Goal: Task Accomplishment & Management: Manage account settings

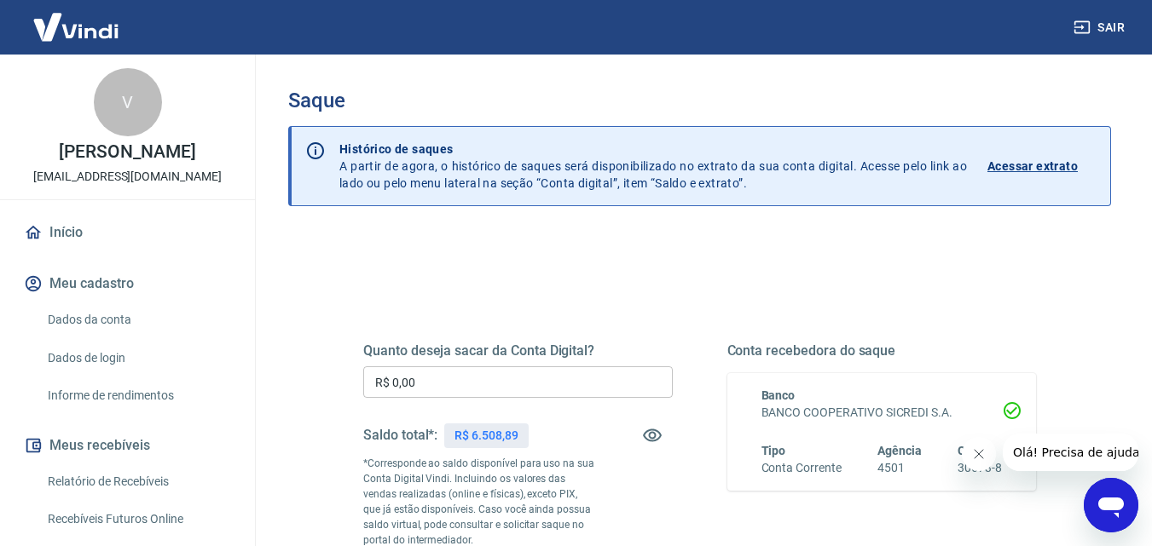
click at [444, 381] on input "R$ 0,00" at bounding box center [517, 383] width 309 height 32
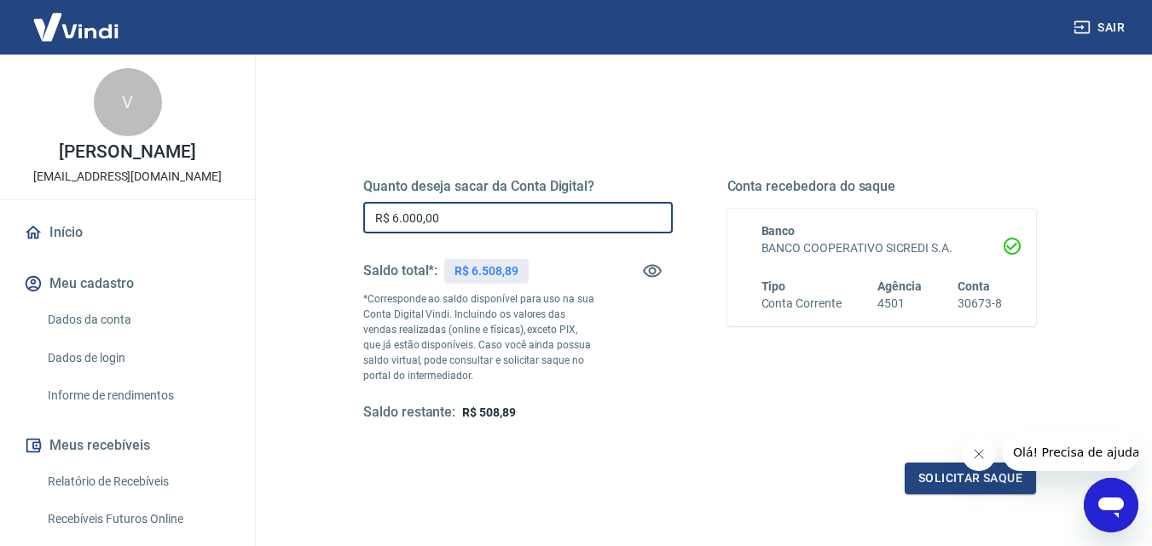
scroll to position [170, 0]
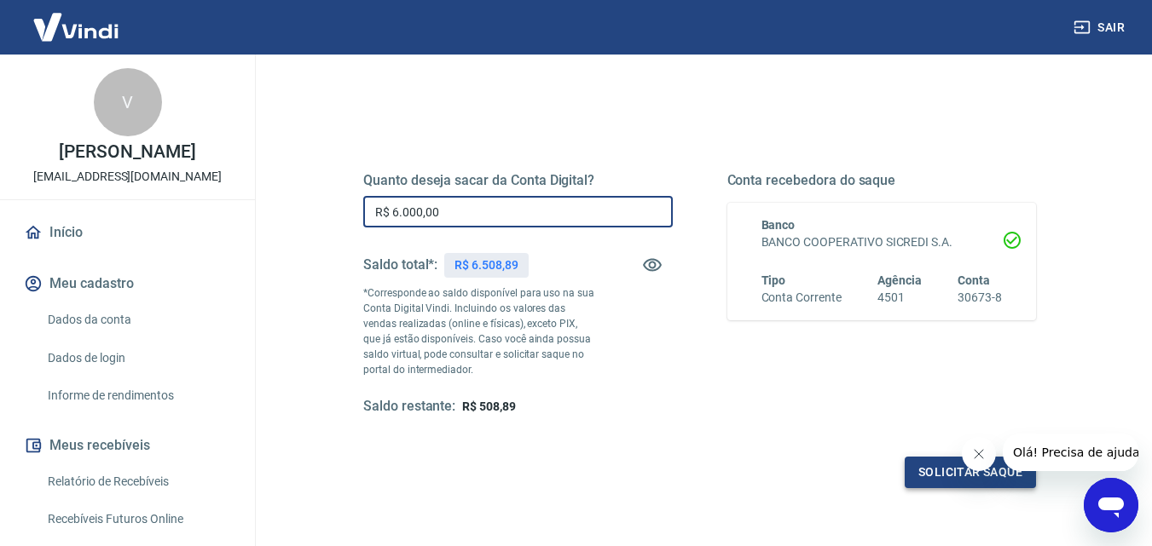
type input "R$ 6.000,00"
click at [926, 469] on button "Solicitar saque" at bounding box center [969, 473] width 131 height 32
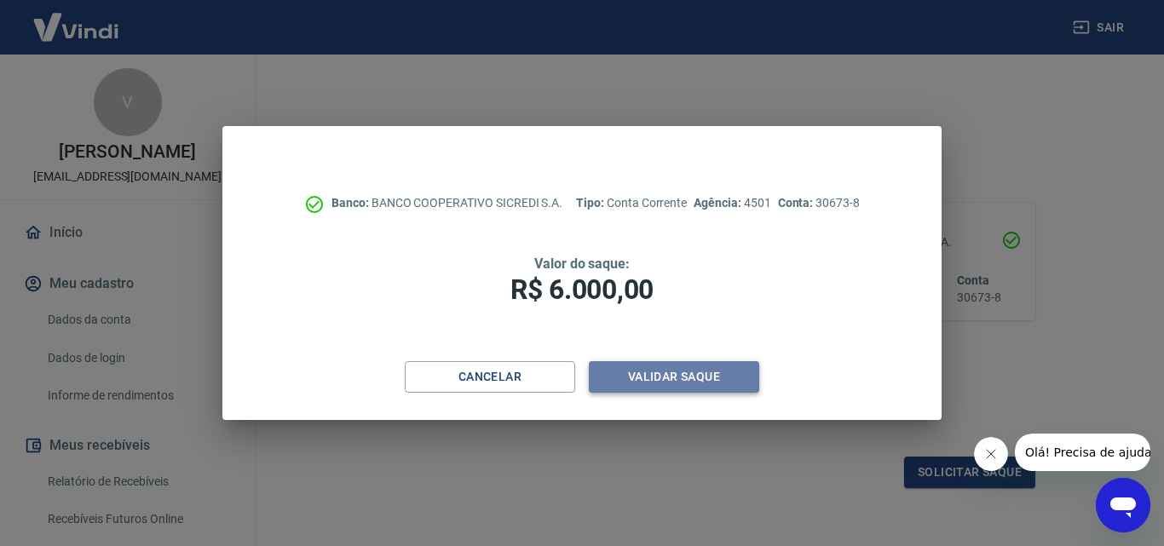
click at [686, 378] on button "Validar saque" at bounding box center [674, 377] width 170 height 32
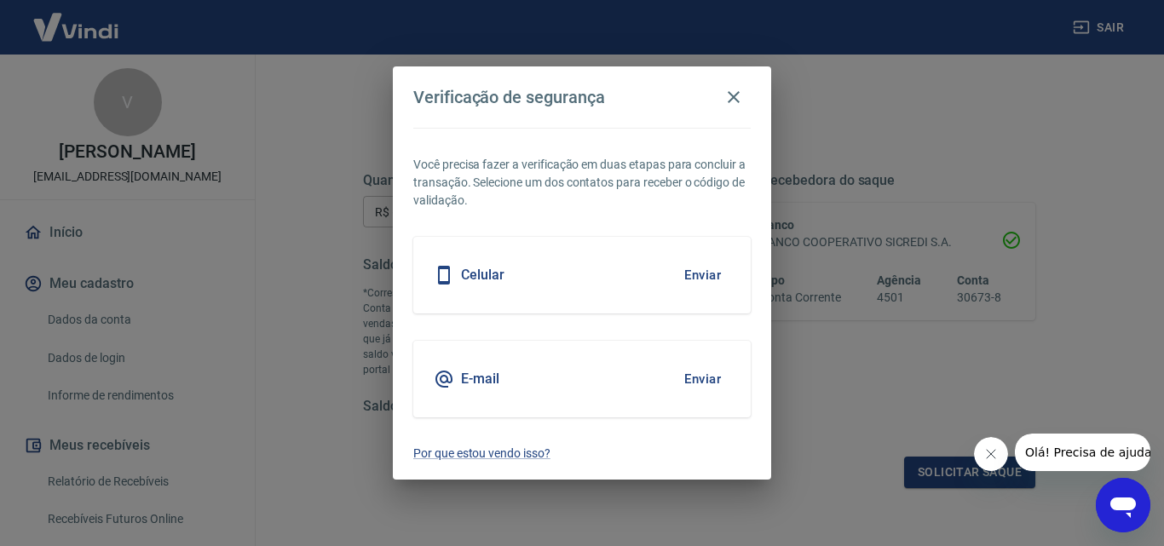
click at [711, 278] on button "Enviar" at bounding box center [702, 275] width 55 height 36
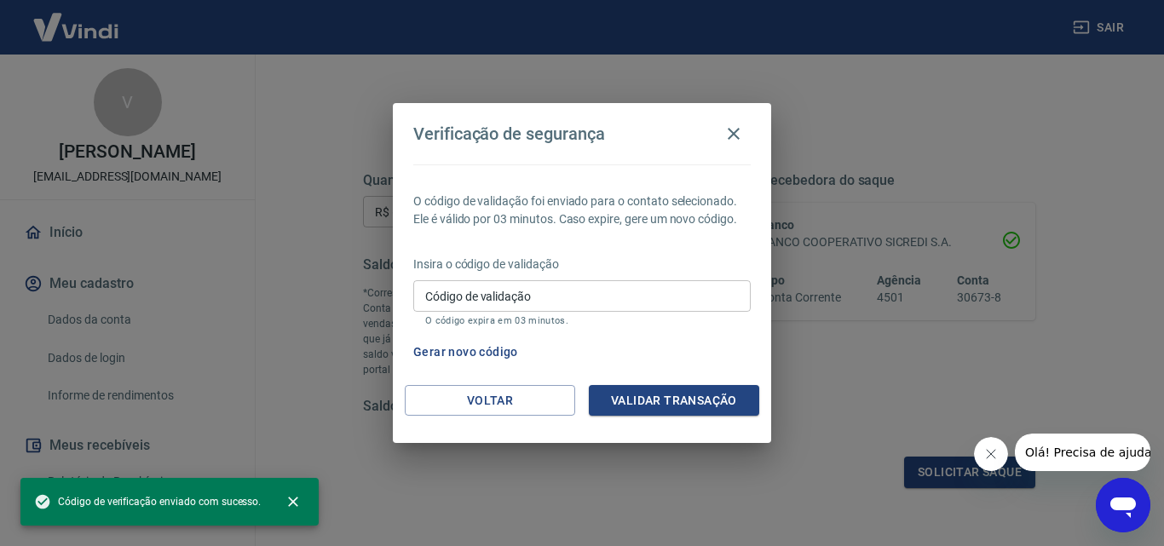
click at [607, 294] on input "Código de validação" at bounding box center [582, 296] width 338 height 32
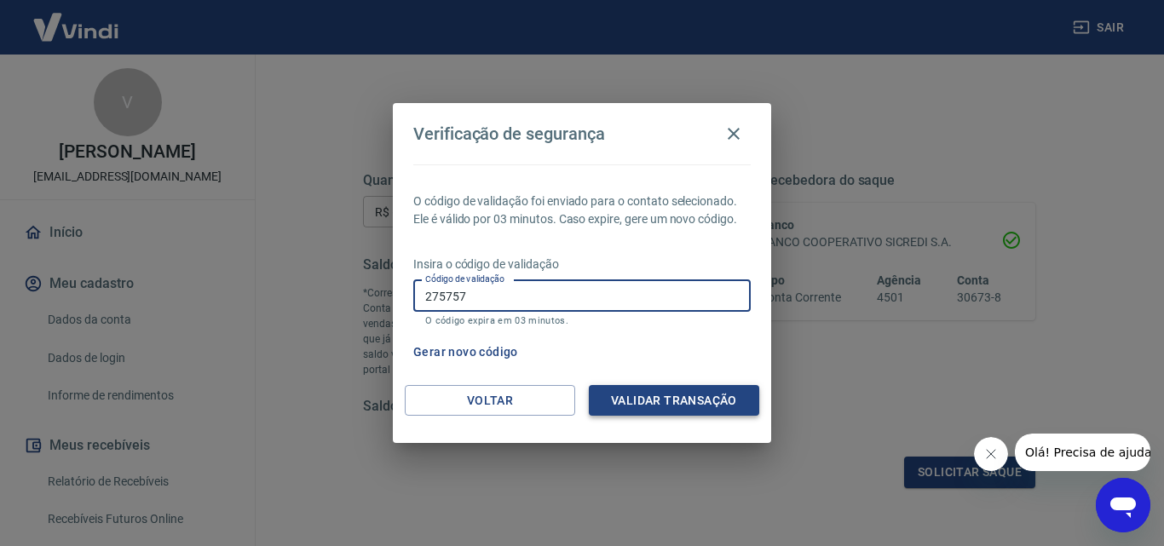
type input "275757"
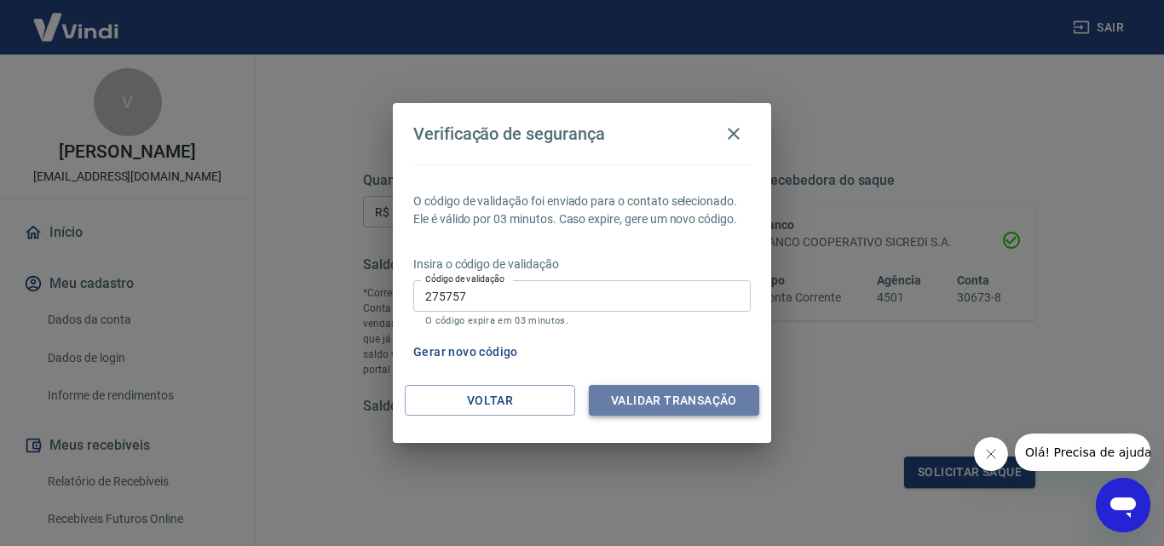
click at [669, 399] on button "Validar transação" at bounding box center [674, 401] width 170 height 32
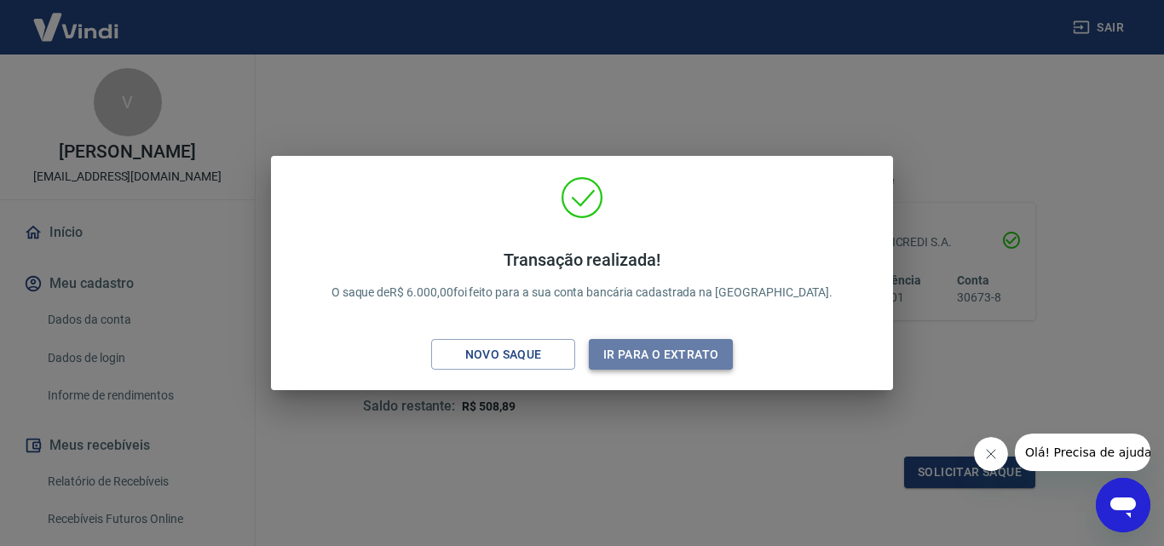
click at [650, 349] on button "Ir para o extrato" at bounding box center [661, 355] width 144 height 32
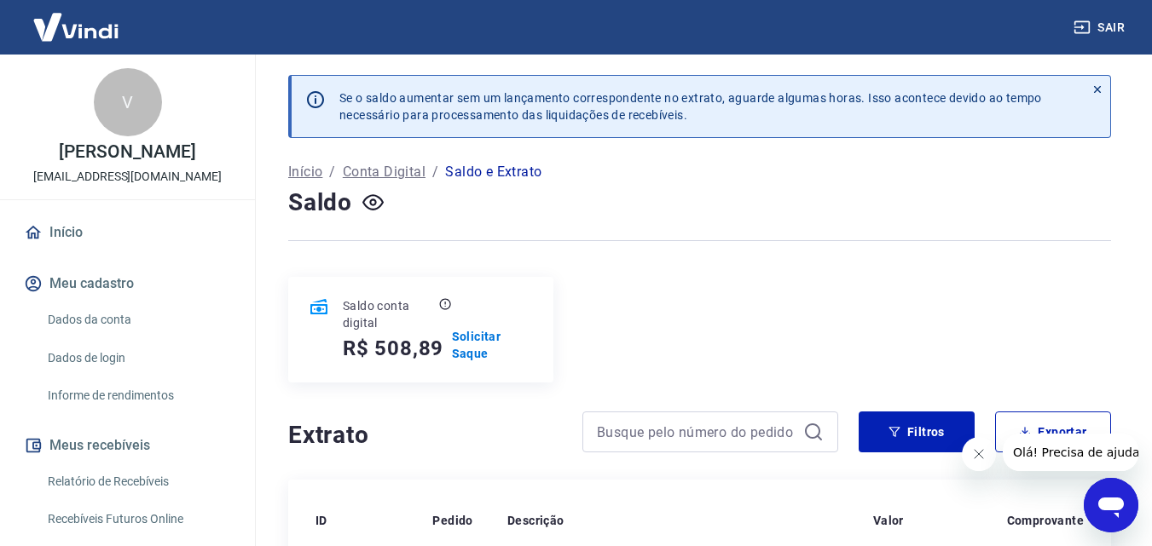
click at [1106, 28] on button "Sair" at bounding box center [1100, 28] width 61 height 32
